Goal: Information Seeking & Learning: Learn about a topic

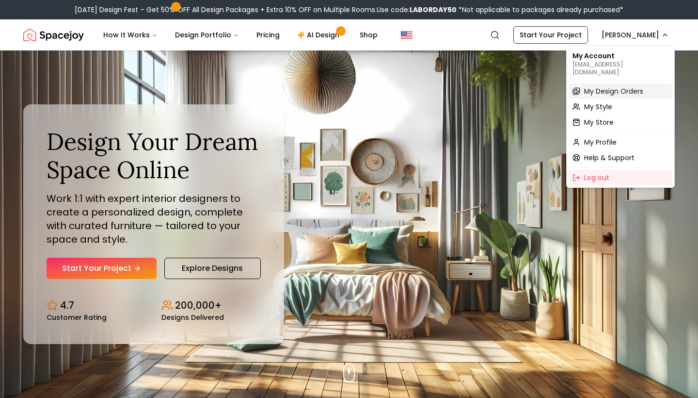
click at [594, 86] on span "My Design Orders" at bounding box center [613, 91] width 59 height 10
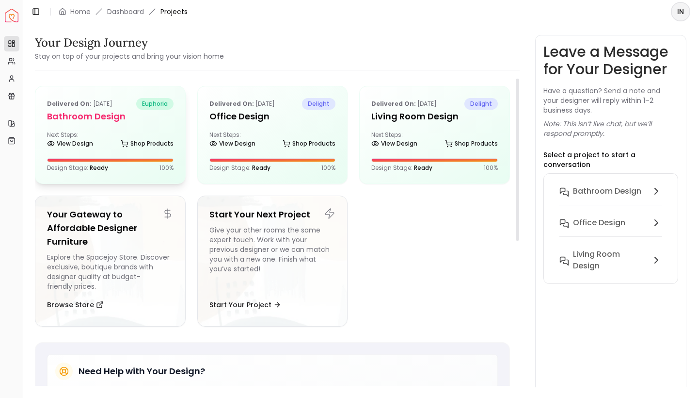
click at [107, 131] on div "Next Steps: View Design Shop Products" at bounding box center [110, 140] width 127 height 19
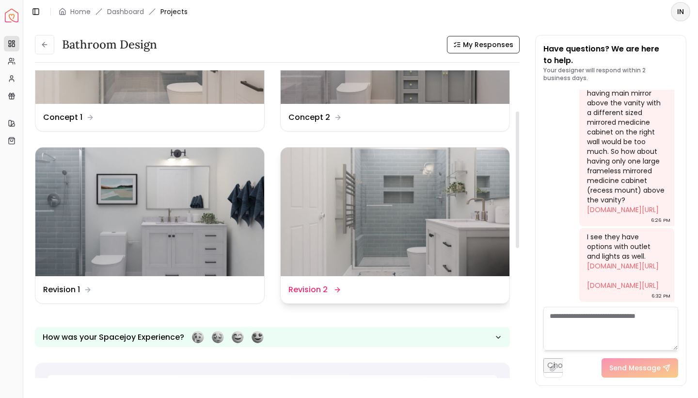
scroll to position [107, 0]
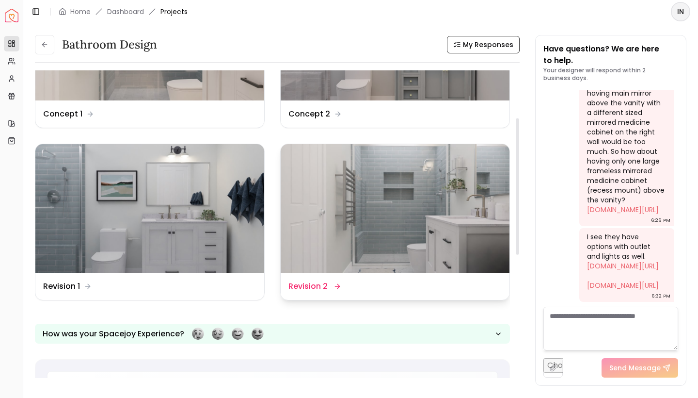
click at [308, 285] on dd "Revision 2" at bounding box center [308, 286] width 39 height 12
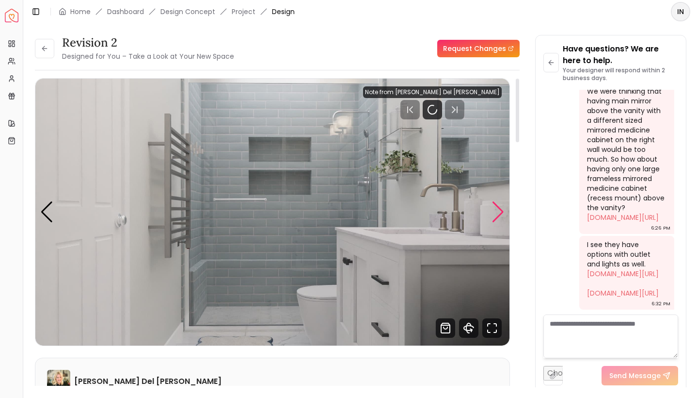
click at [493, 217] on div "Next slide" at bounding box center [498, 211] width 13 height 21
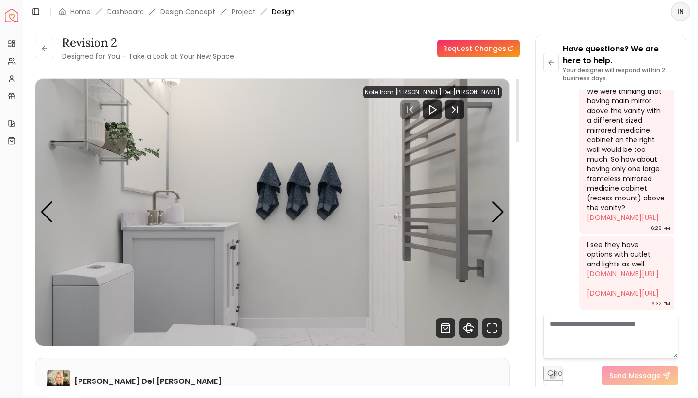
click at [491, 217] on img "2 / 4" at bounding box center [272, 212] width 474 height 267
click at [496, 213] on div "Next slide" at bounding box center [498, 211] width 13 height 21
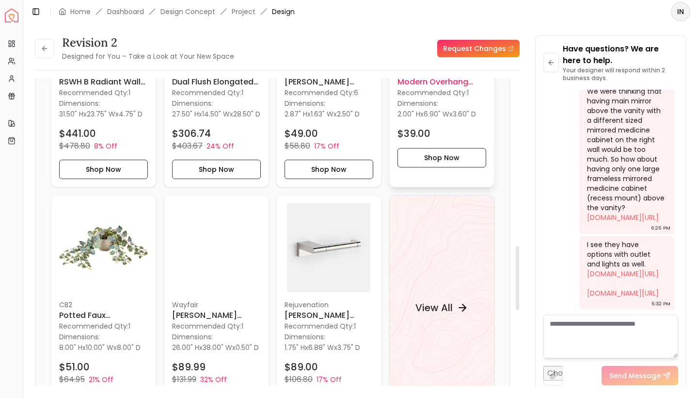
scroll to position [816, 0]
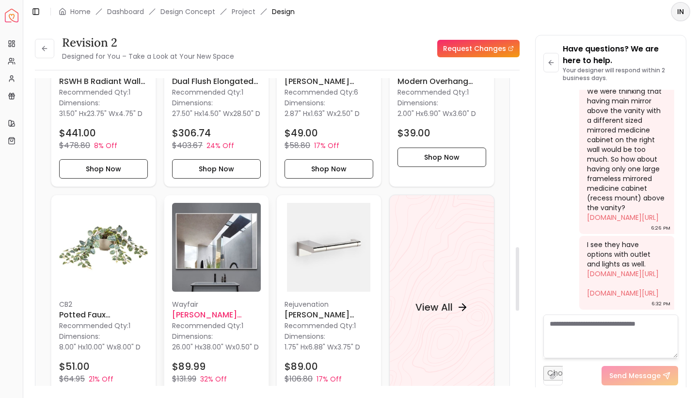
click at [230, 264] on img at bounding box center [216, 247] width 89 height 89
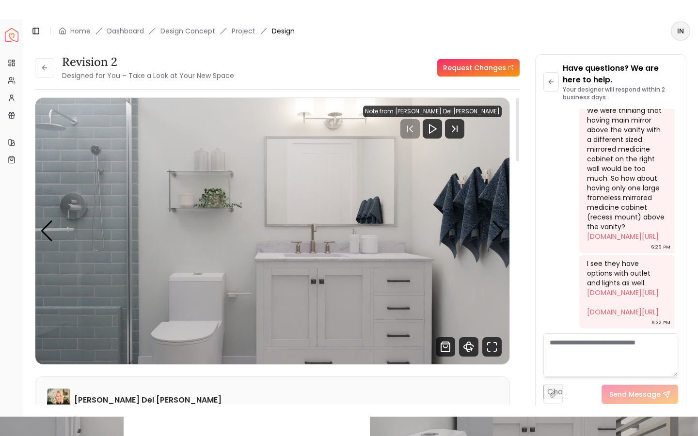
scroll to position [0, 0]
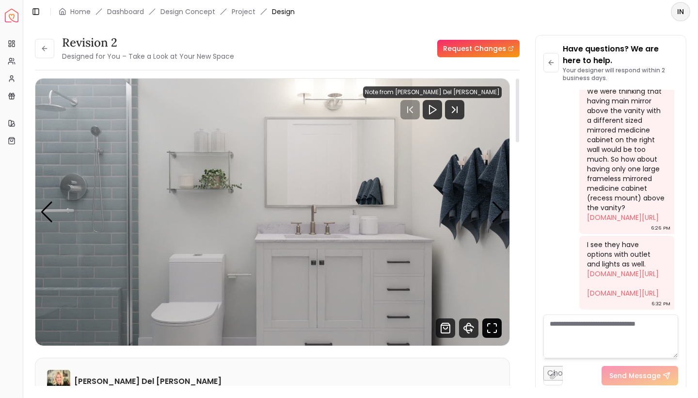
click at [491, 329] on icon "Fullscreen" at bounding box center [492, 327] width 19 height 19
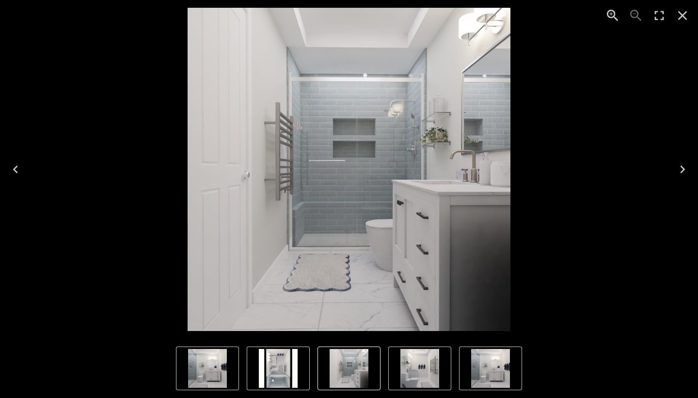
click at [681, 174] on icon "Next" at bounding box center [683, 169] width 16 height 16
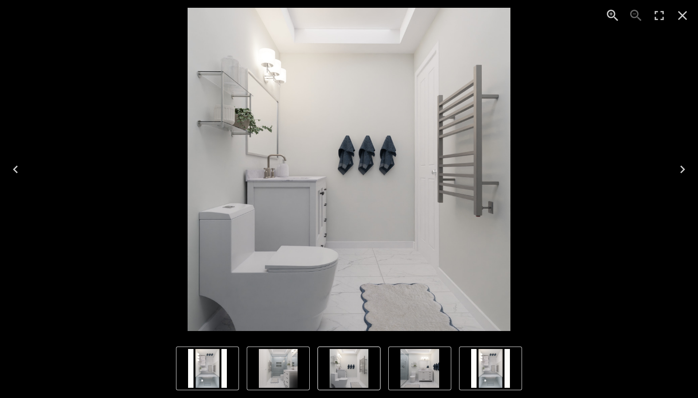
click at [681, 174] on icon "Next" at bounding box center [683, 169] width 16 height 16
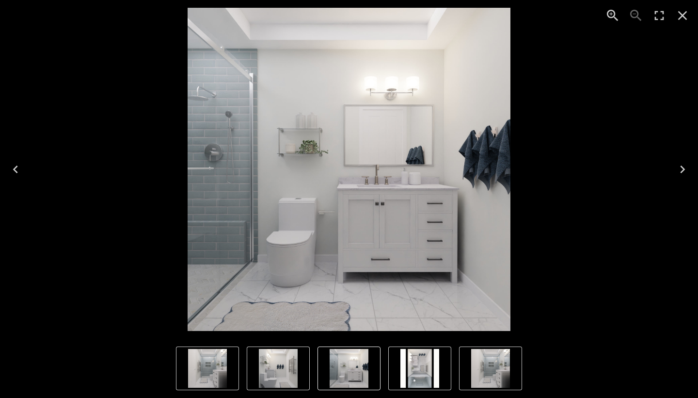
click at [289, 202] on img "3 of 4" at bounding box center [349, 169] width 323 height 323
click at [663, 16] on icon "Enter Fullscreen" at bounding box center [660, 16] width 16 height 16
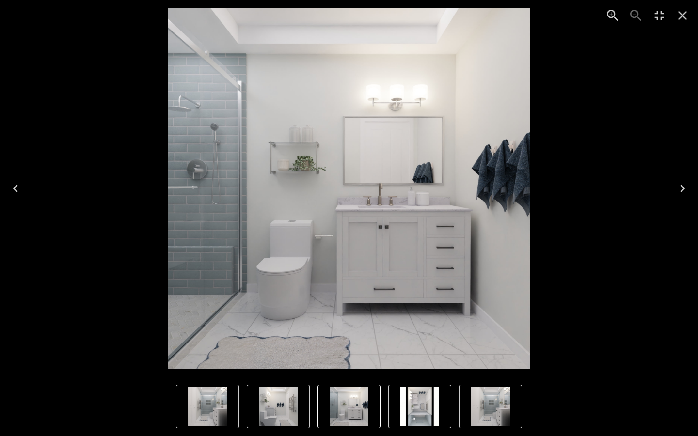
scroll to position [2643, 0]
click at [611, 13] on icon "Zoom in" at bounding box center [613, 16] width 16 height 16
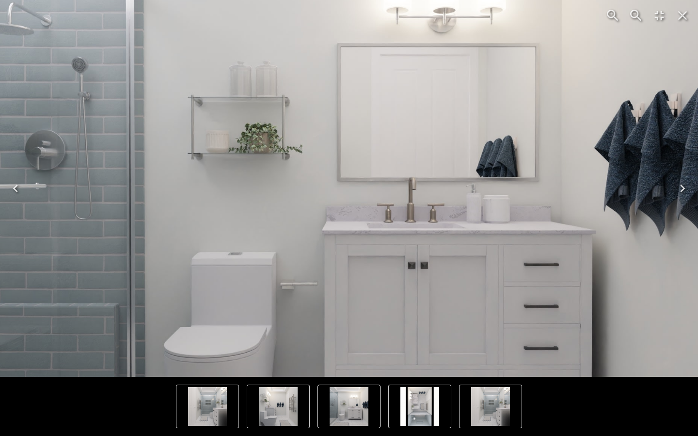
click at [611, 14] on icon "Zoom in" at bounding box center [611, 13] width 3 height 3
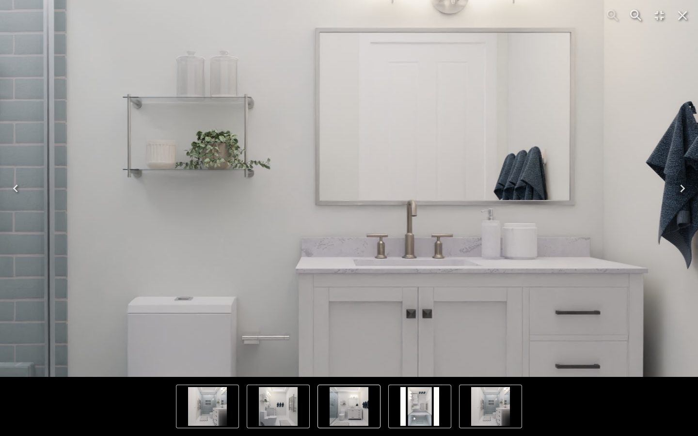
drag, startPoint x: 430, startPoint y: 192, endPoint x: 428, endPoint y: 224, distance: 32.1
click at [428, 224] on img "3 of 4" at bounding box center [330, 214] width 931 height 931
